Goal: Information Seeking & Learning: Learn about a topic

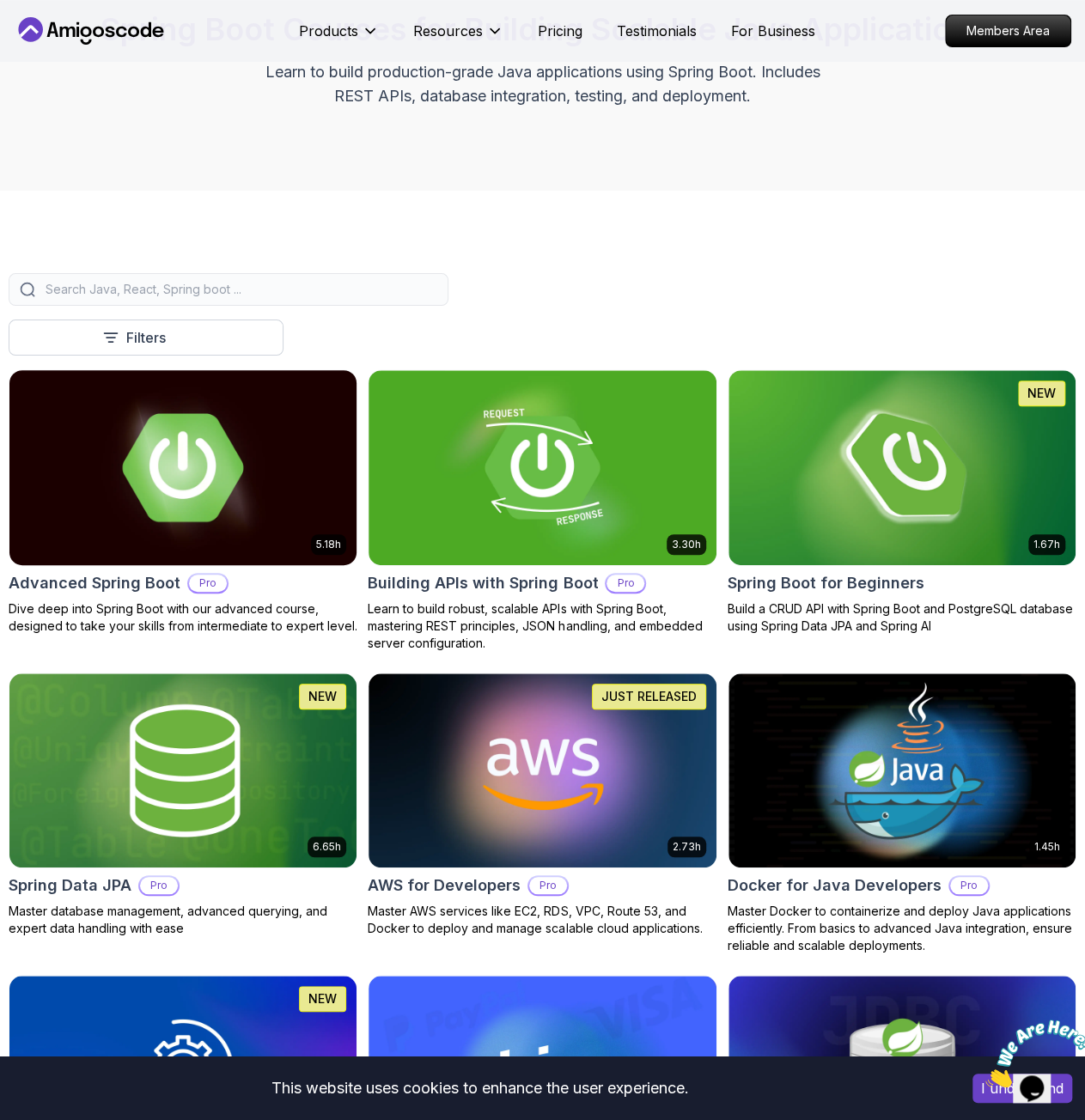
click at [144, 481] on img at bounding box center [183, 467] width 365 height 205
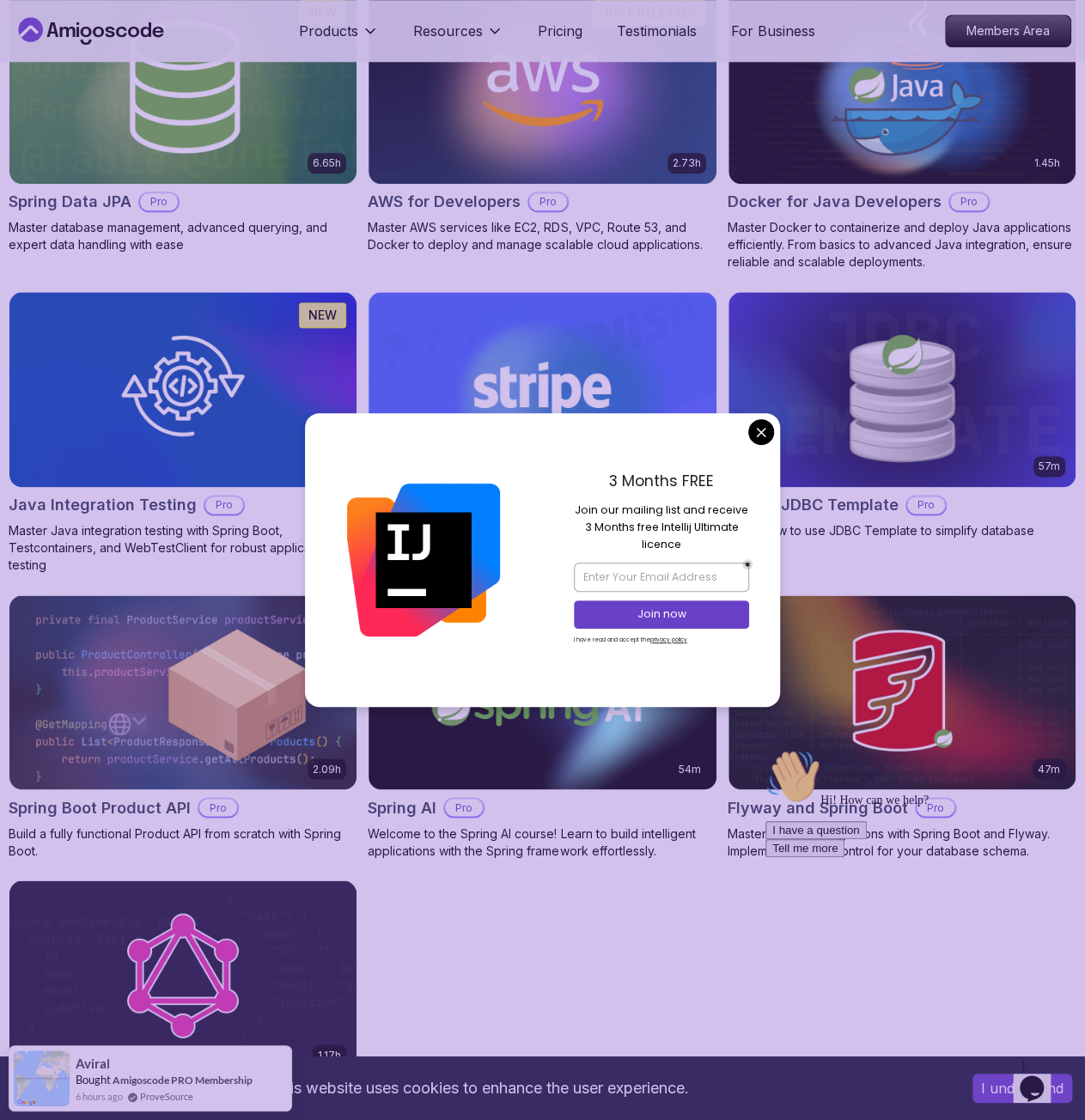
scroll to position [860, 0]
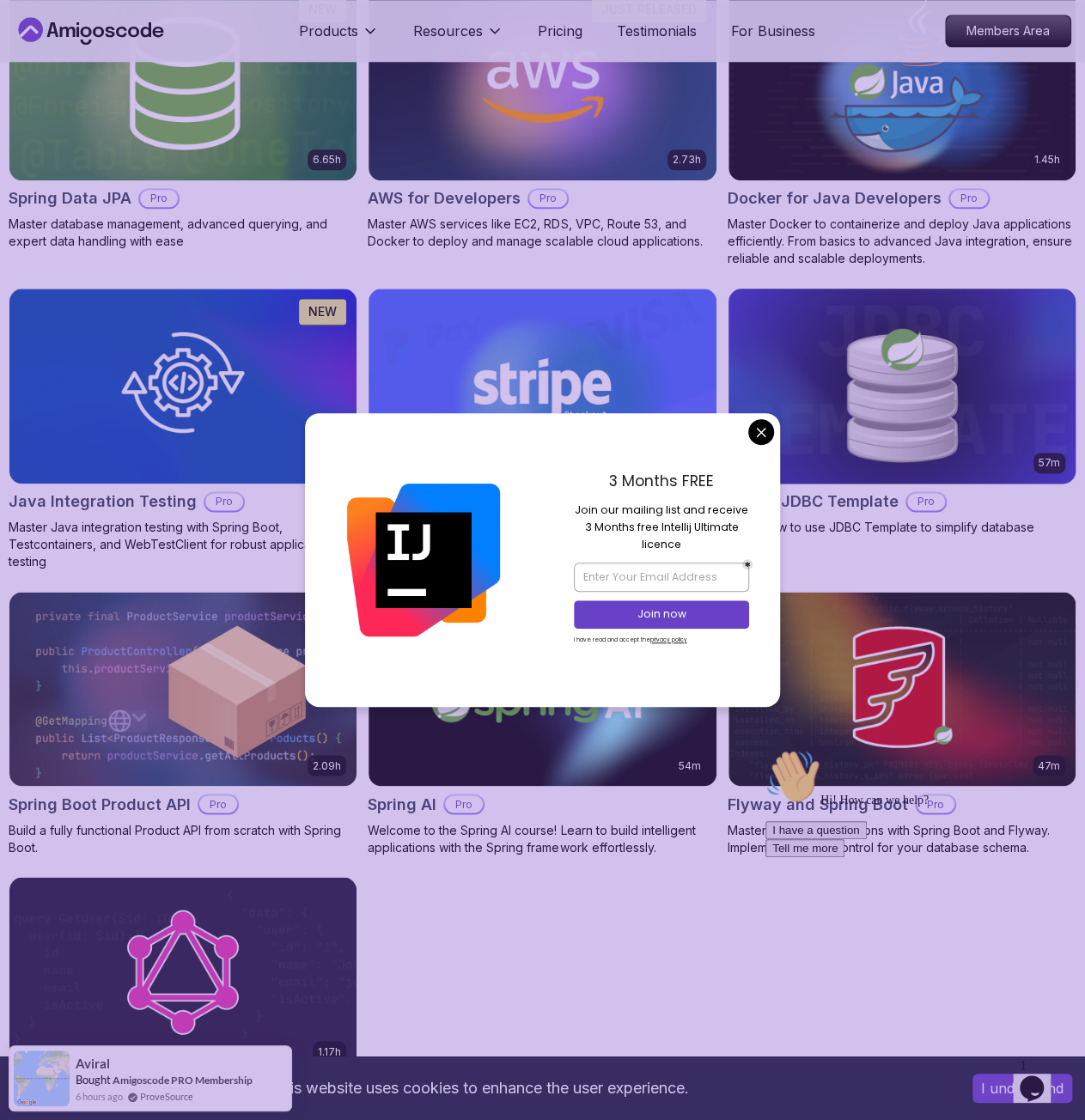
click at [764, 435] on body "This website uses cookies to enhance the user experience. I understand Products…" at bounding box center [542, 720] width 1085 height 3158
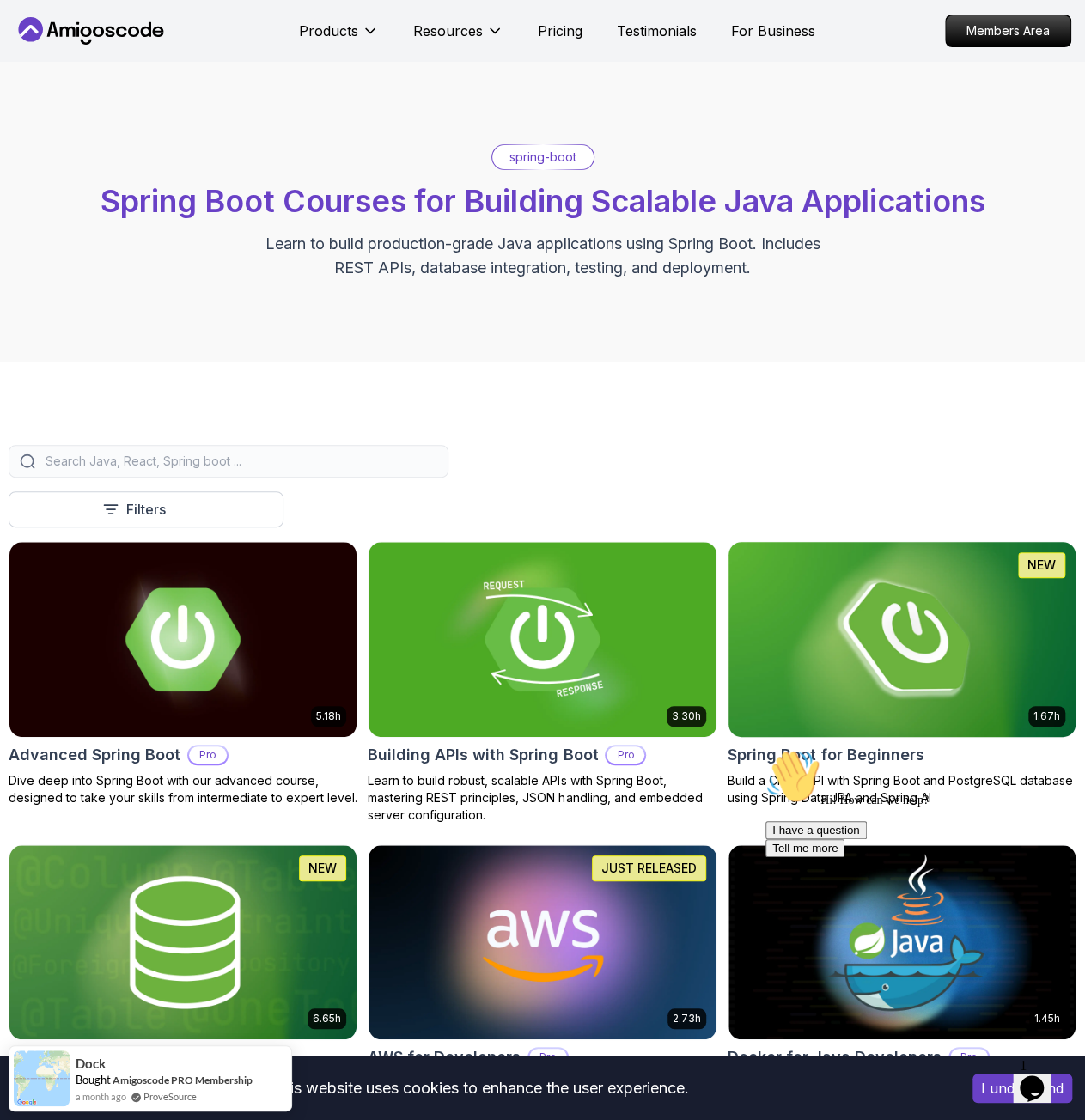
scroll to position [257, 0]
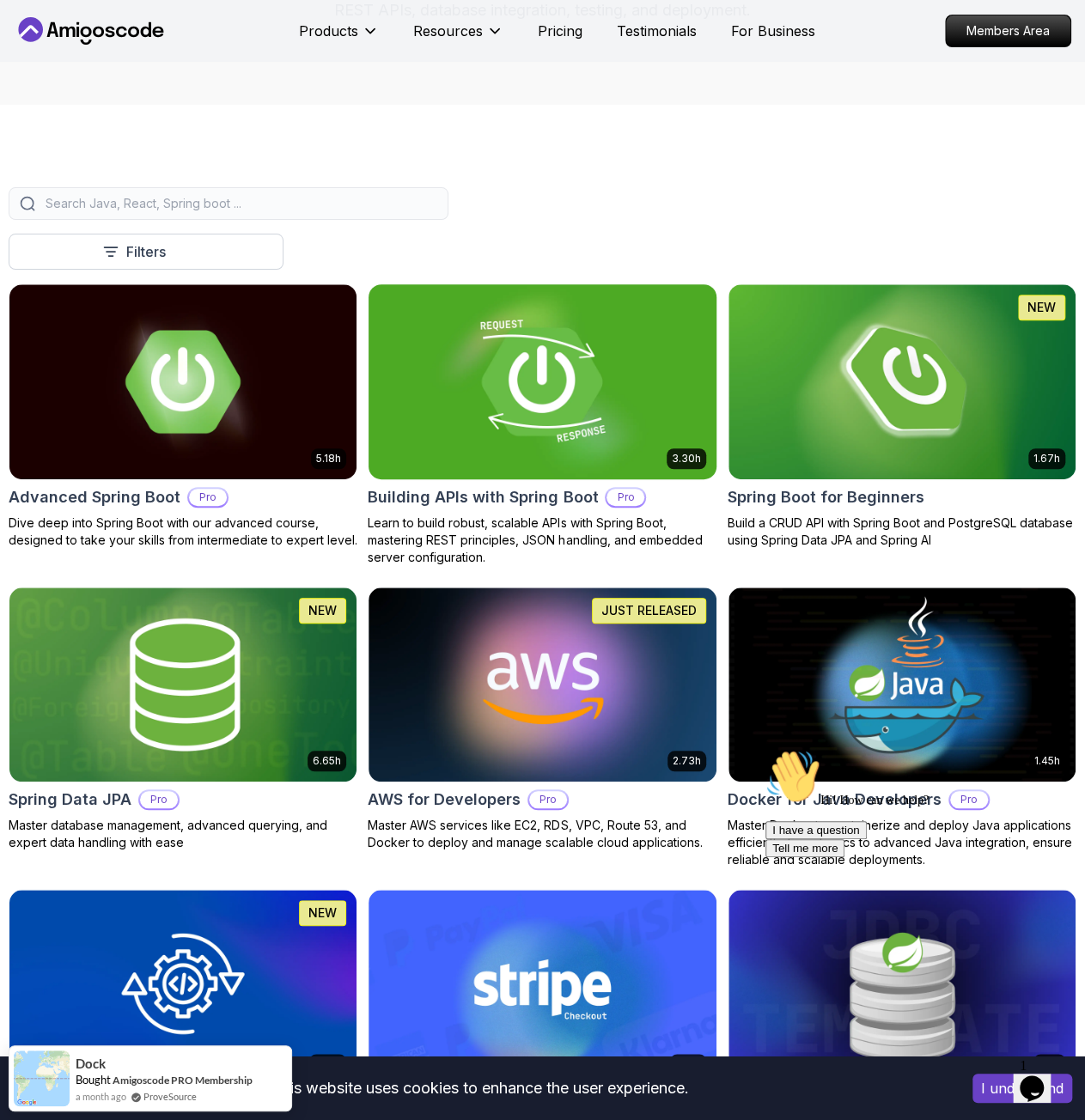
click at [555, 367] on img at bounding box center [542, 382] width 365 height 205
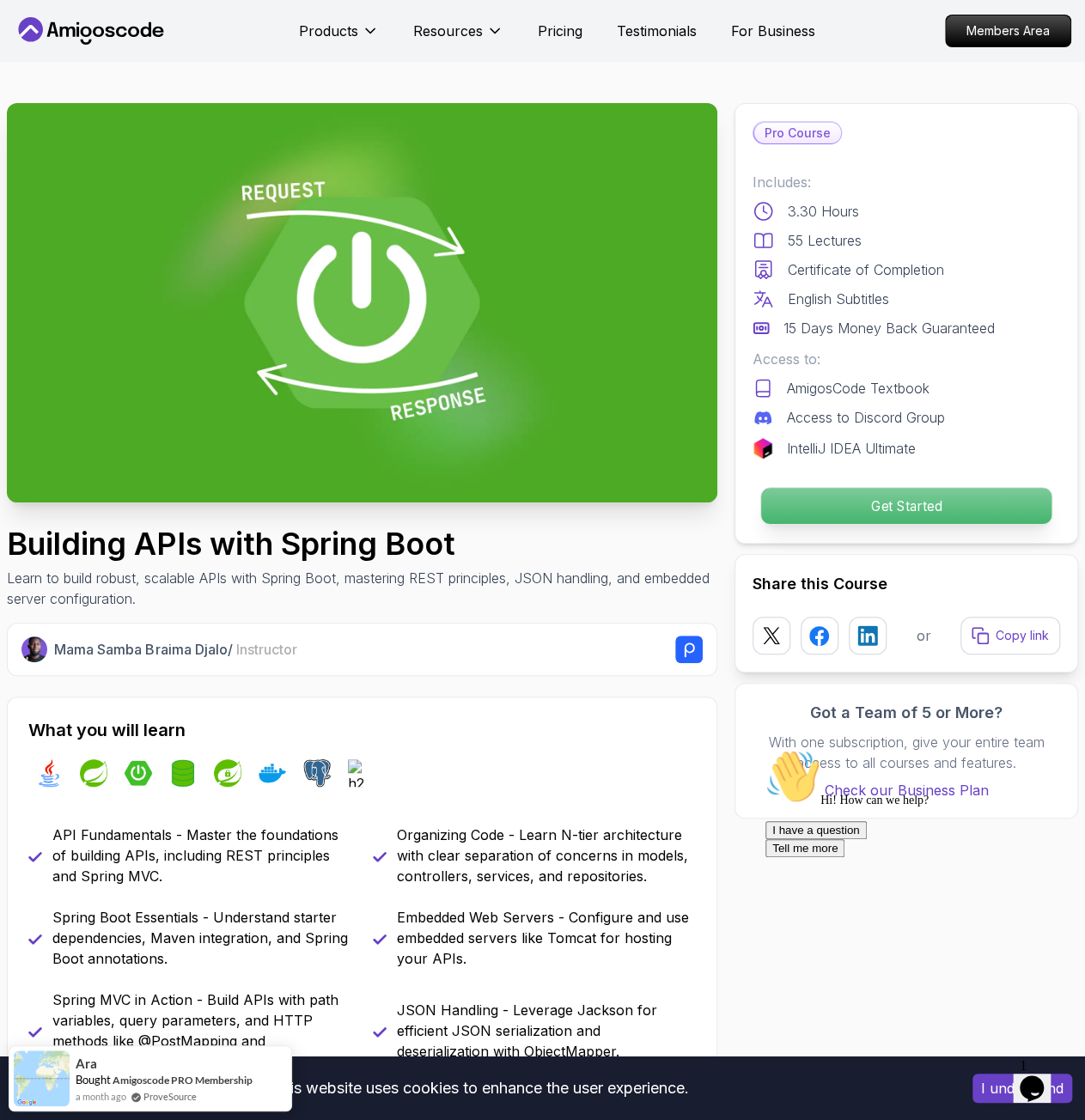
click at [815, 507] on p "Get Started" at bounding box center [906, 506] width 290 height 36
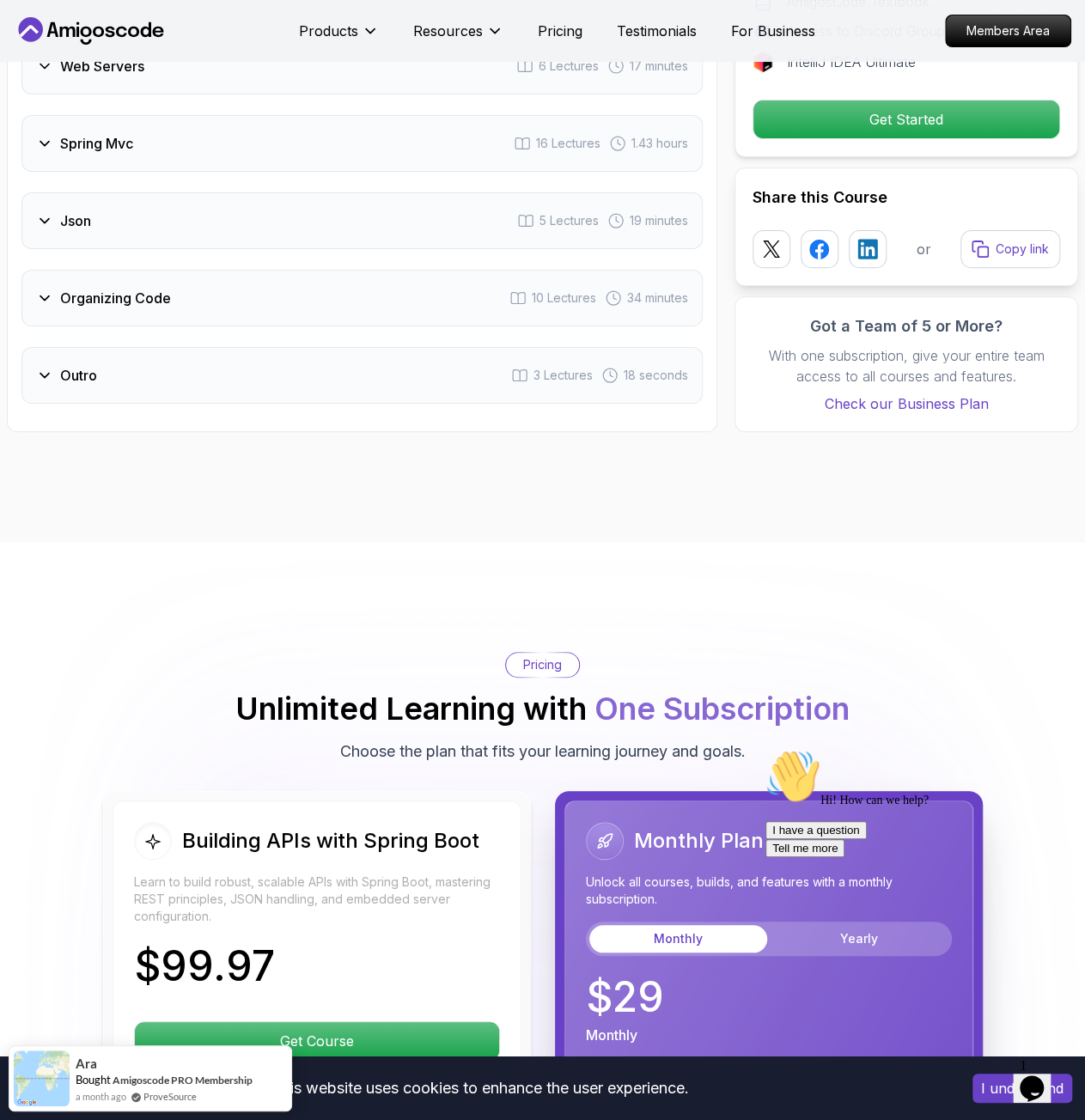
scroll to position [3935, 0]
